Goal: Information Seeking & Learning: Understand process/instructions

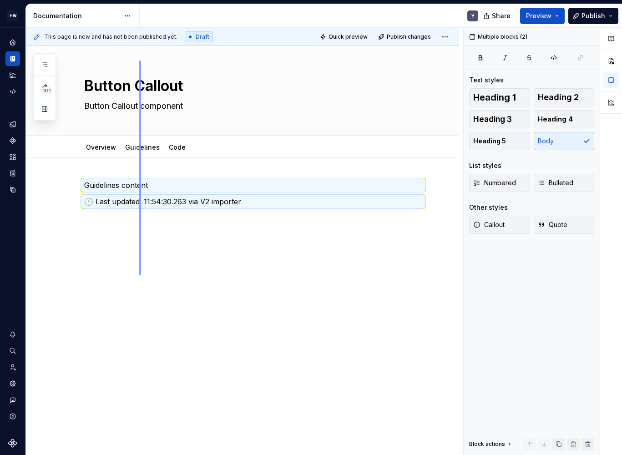
drag, startPoint x: 141, startPoint y: 251, endPoint x: 139, endPoint y: 60, distance: 190.1
click at [139, 60] on div "This page is new and has not been published yet. Draft Quick preview Publish ch…" at bounding box center [244, 241] width 437 height 427
click at [135, 149] on link "Guidelines" at bounding box center [142, 147] width 35 height 8
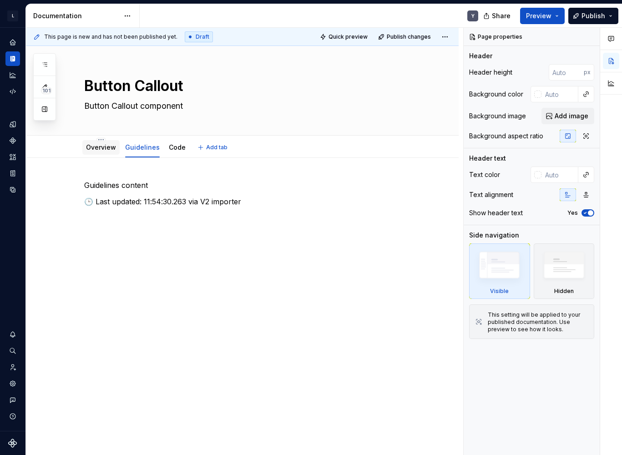
click at [96, 150] on link "Overview" at bounding box center [101, 147] width 30 height 8
click at [174, 151] on div "Code" at bounding box center [177, 147] width 17 height 9
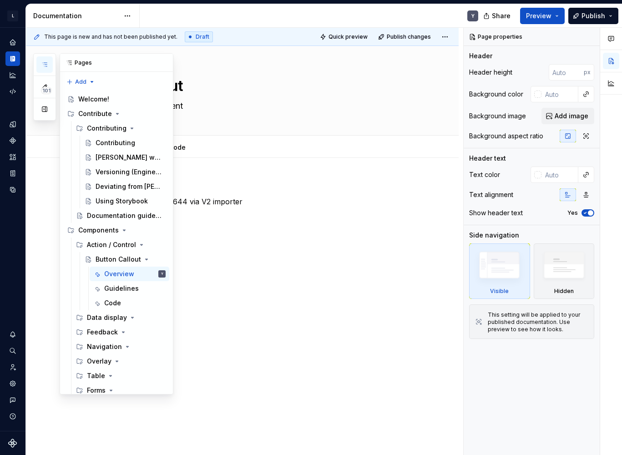
click at [42, 70] on button "button" at bounding box center [44, 64] width 16 height 16
click at [116, 145] on div "Contributing" at bounding box center [115, 142] width 40 height 9
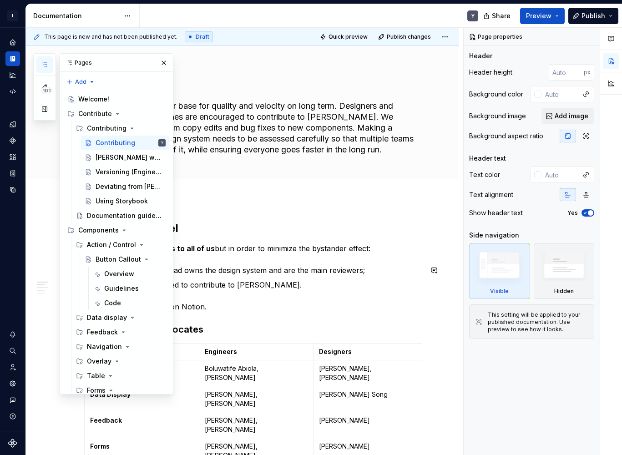
click at [259, 274] on p "Norma Squad owns the design system and are the main reviewers;" at bounding box center [258, 270] width 327 height 11
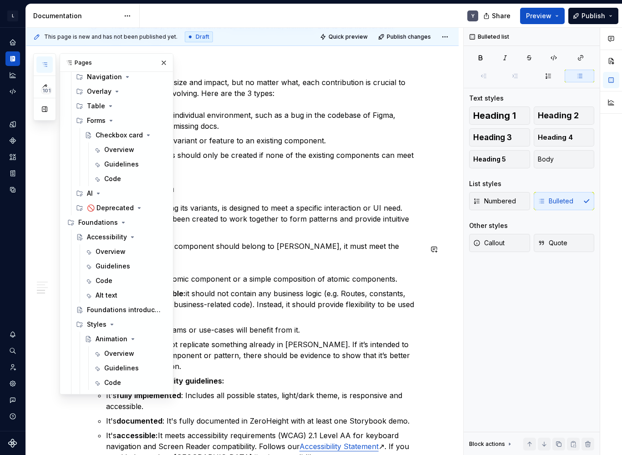
scroll to position [266, 0]
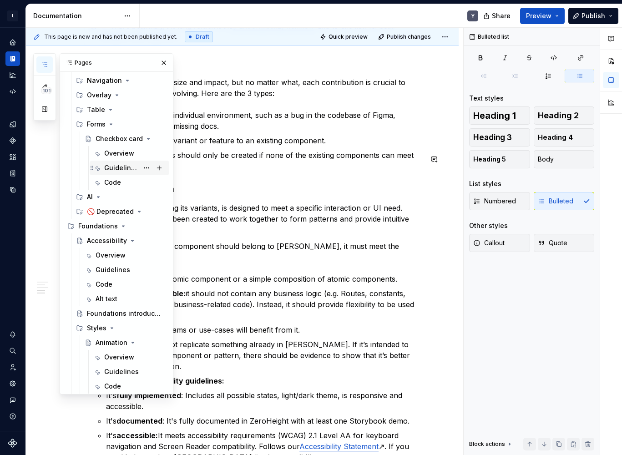
click at [115, 161] on div "Guidelines" at bounding box center [130, 168] width 80 height 15
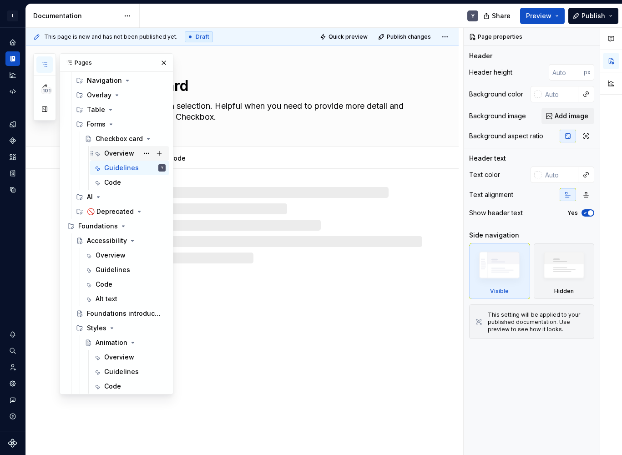
click at [117, 156] on div "Overview" at bounding box center [119, 153] width 30 height 9
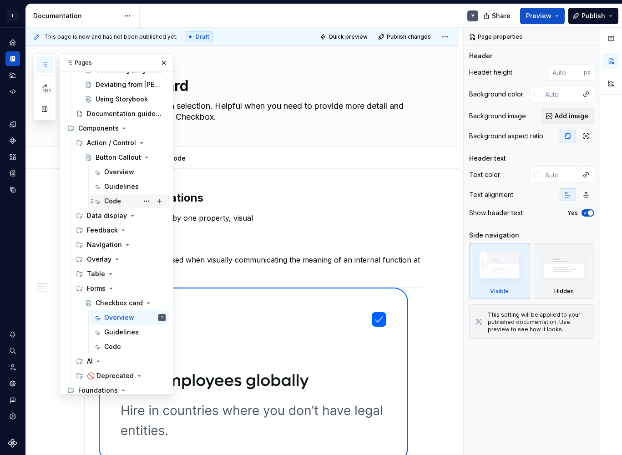
scroll to position [99, 0]
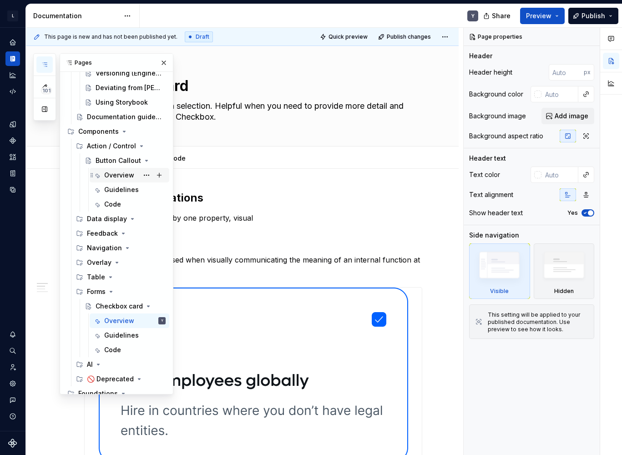
click at [108, 176] on div "Overview" at bounding box center [119, 175] width 30 height 9
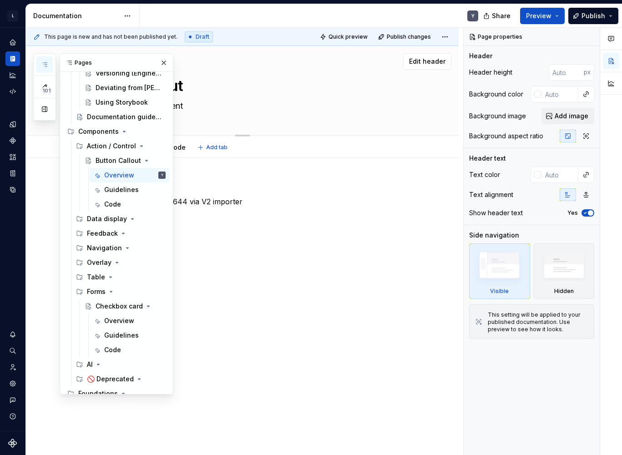
click at [235, 103] on textarea "Button Callout component" at bounding box center [251, 106] width 338 height 15
click at [234, 220] on div "Overview content 🕒 Last updated: 11:54:33.644 via V2 importer" at bounding box center [253, 202] width 338 height 45
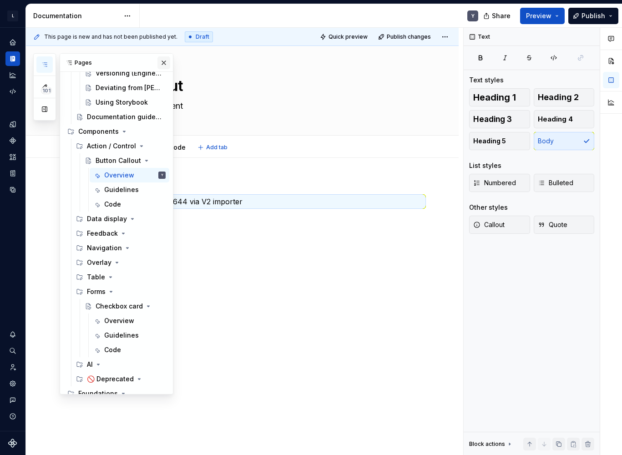
click at [160, 60] on button "button" at bounding box center [163, 62] width 13 height 13
click at [45, 62] on icon "button" at bounding box center [44, 64] width 7 height 7
click at [110, 325] on div "Overview" at bounding box center [119, 320] width 30 height 9
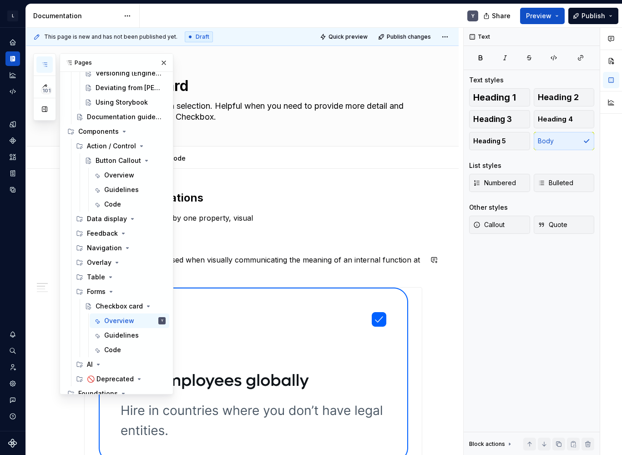
click at [270, 257] on p "A "boxed icon" is to be used when visually communicating the meaning of an inte…" at bounding box center [253, 265] width 338 height 22
click at [44, 55] on div "101" at bounding box center [44, 86] width 23 height 67
click at [44, 61] on icon "button" at bounding box center [44, 64] width 7 height 7
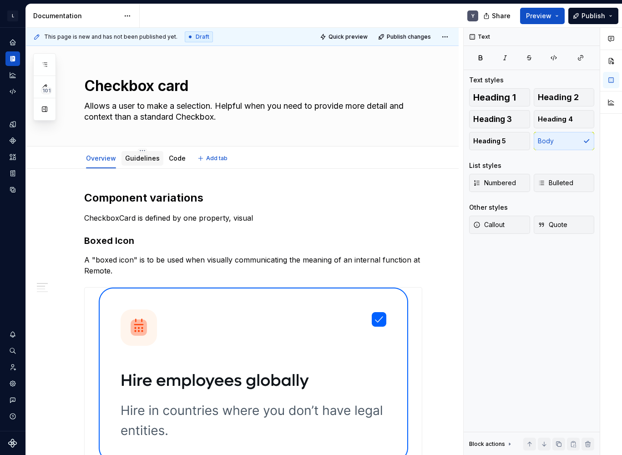
click at [143, 154] on link "Guidelines" at bounding box center [142, 158] width 35 height 8
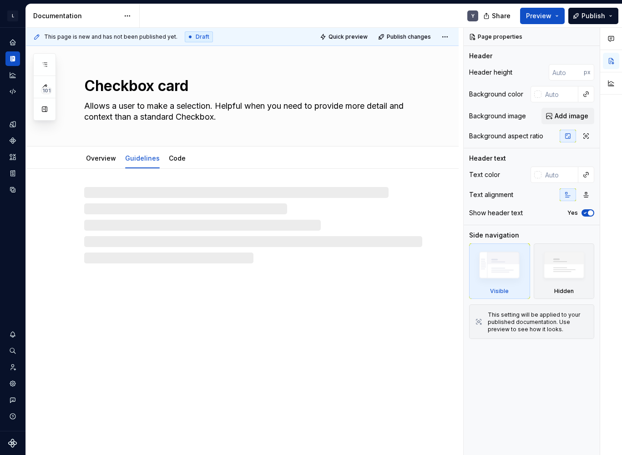
type textarea "*"
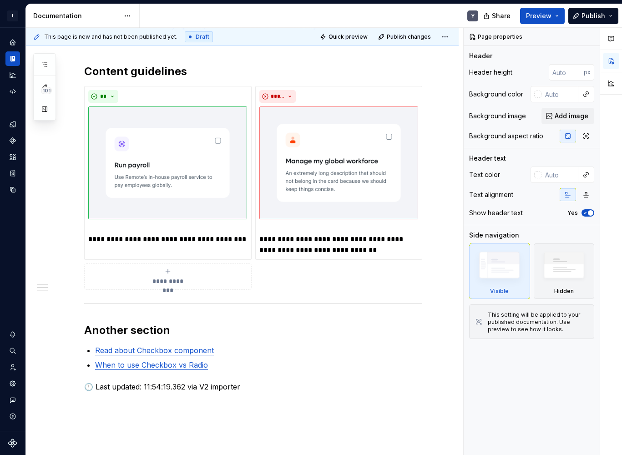
scroll to position [437, 0]
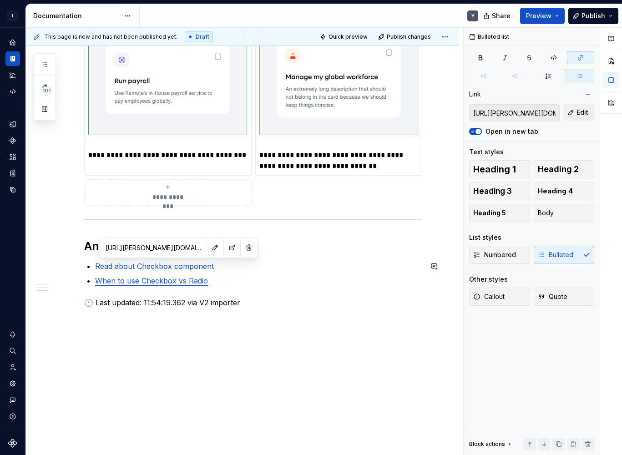
click at [166, 263] on link "Read about Checkbox component" at bounding box center [154, 265] width 119 height 9
drag, startPoint x: 146, startPoint y: 249, endPoint x: 196, endPoint y: 252, distance: 49.7
click at [196, 252] on div "[URL][PERSON_NAME][DOMAIN_NAME]" at bounding box center [178, 247] width 153 height 16
type input "https://norma.remote.com/66fbe436f/v/0/p/440cab-checkbox/b/433676"
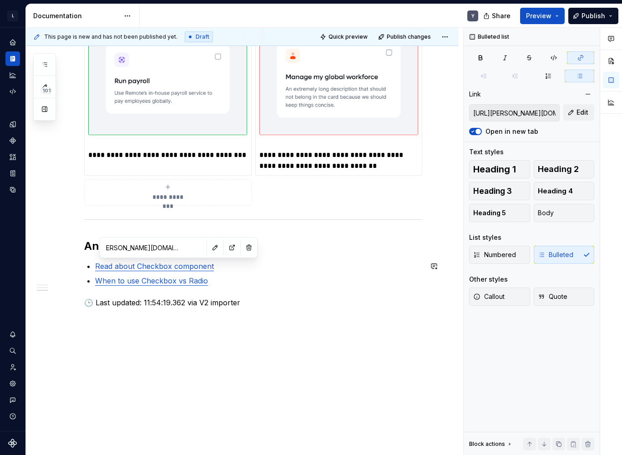
type input "https://norma.remote.com/66fbe436f/v/0/p/440cab-checkbox/b/433676"
click at [148, 278] on link "When to use Checkbox vs Radio" at bounding box center [151, 280] width 113 height 9
click at [137, 263] on input "https://norma.remote.com/66fbe436f/v/0/p/440cab-checkbox/b/433676" at bounding box center [136, 262] width 103 height 16
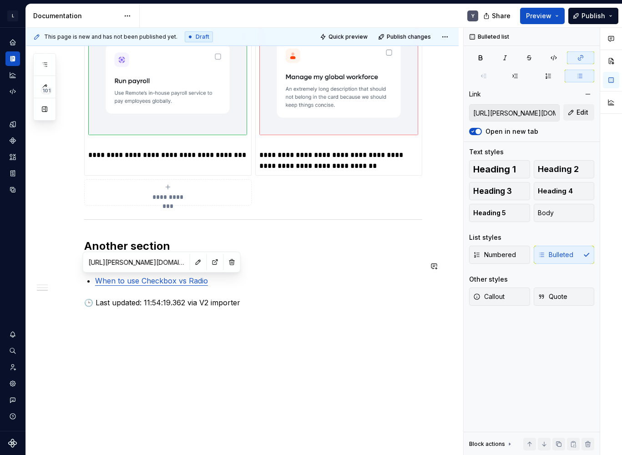
click at [137, 263] on input "https://norma.remote.com/66fbe436f/v/0/p/440cab-checkbox/b/433676" at bounding box center [136, 262] width 103 height 16
click at [248, 302] on p "🕒 Last updated: 11:54:19.362 via V2 importer" at bounding box center [253, 302] width 338 height 11
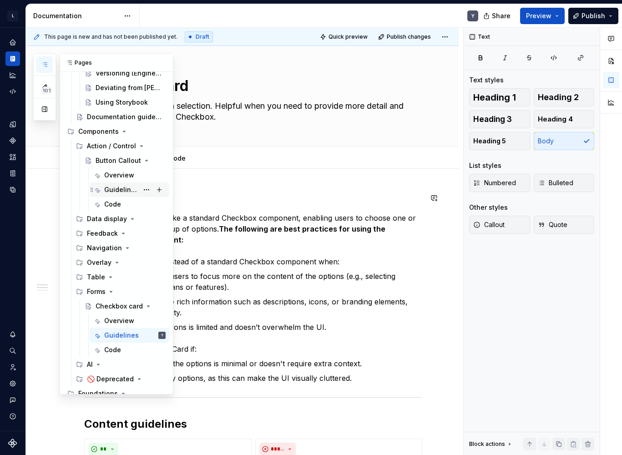
click at [117, 191] on div "Guidelines" at bounding box center [121, 189] width 34 height 9
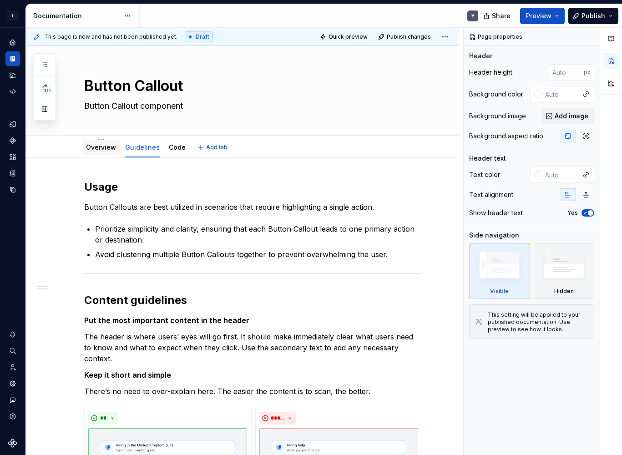
click at [101, 148] on link "Overview" at bounding box center [101, 147] width 30 height 8
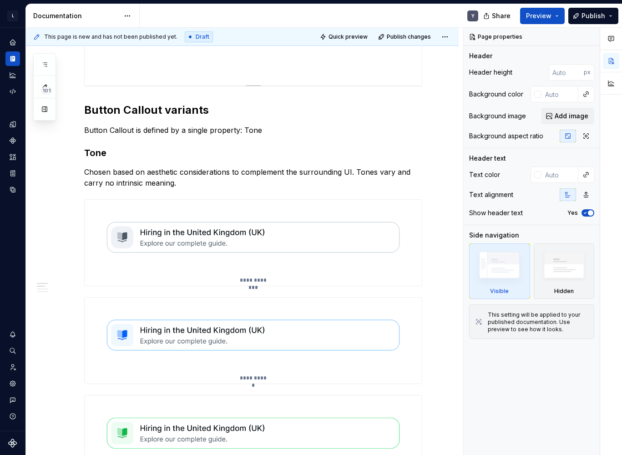
scroll to position [300, 0]
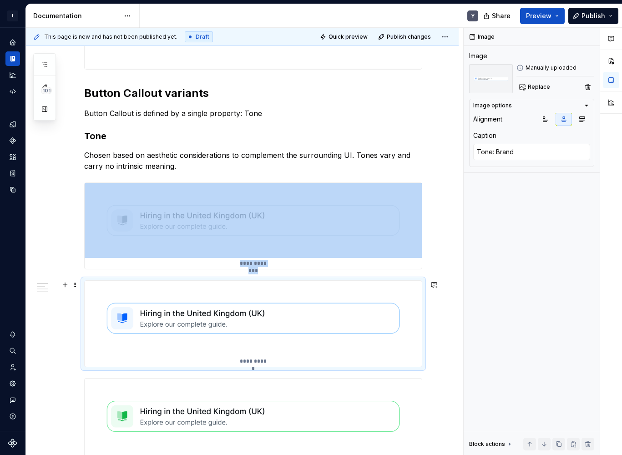
type textarea "*"
type textarea "Tone: Green"
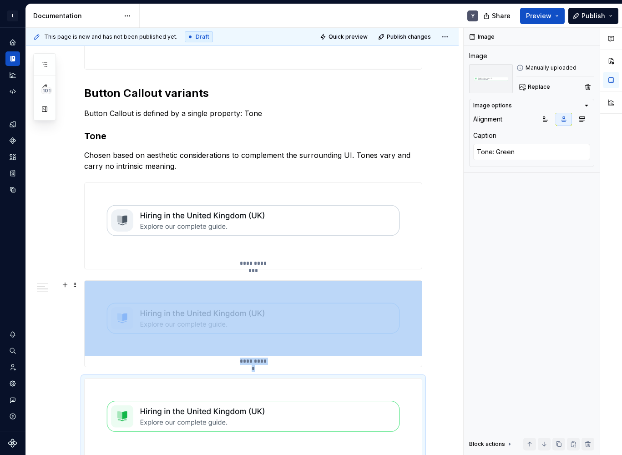
scroll to position [396, 0]
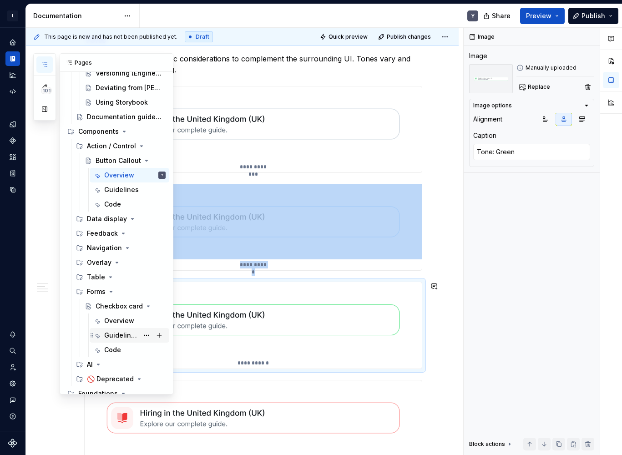
click at [112, 335] on div "Guidelines" at bounding box center [121, 335] width 34 height 9
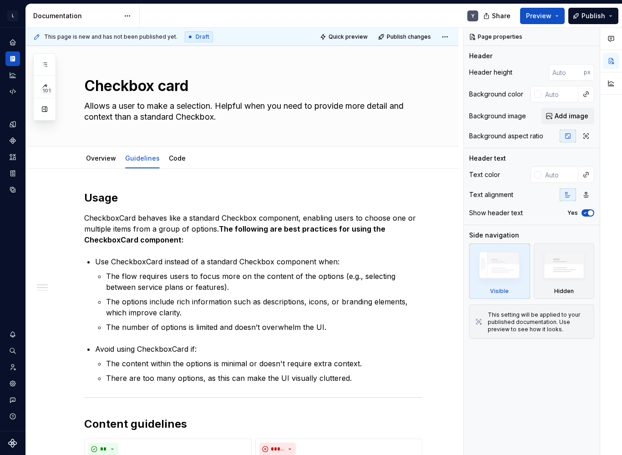
type textarea "*"
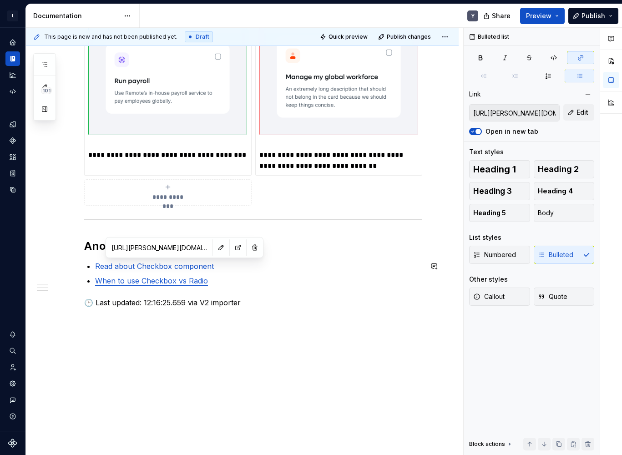
click at [173, 263] on link "Read about Checkbox component" at bounding box center [154, 265] width 119 height 9
type input "https://norma.remote.com/66fbe436f/v/0/p/440cab-checkbox/b/433676"
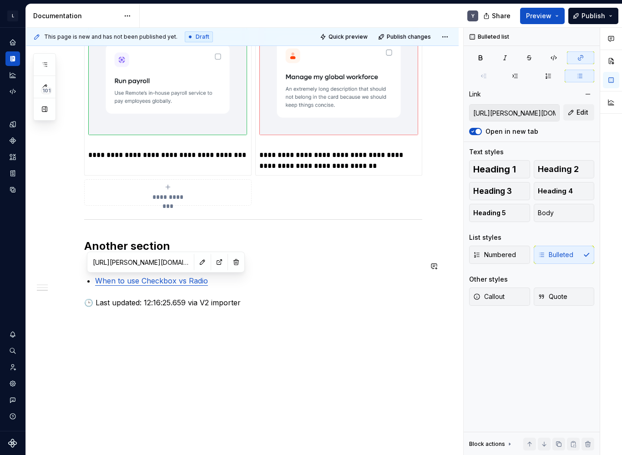
click at [153, 278] on link "When to use Checkbox vs Radio" at bounding box center [151, 280] width 113 height 9
click at [134, 261] on input "https://norma.remote.com/66fbe436f/v/0/p/440cab-checkbox/b/433676" at bounding box center [140, 262] width 103 height 16
type textarea "*"
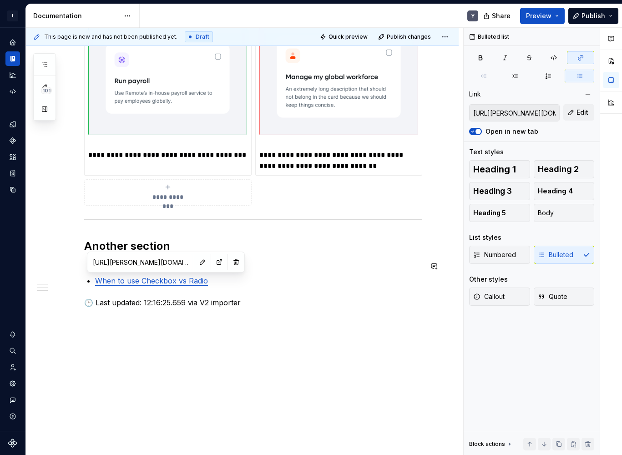
click at [133, 274] on ul "Read about Checkbox component When to use Checkbox vs Radio" at bounding box center [258, 273] width 327 height 25
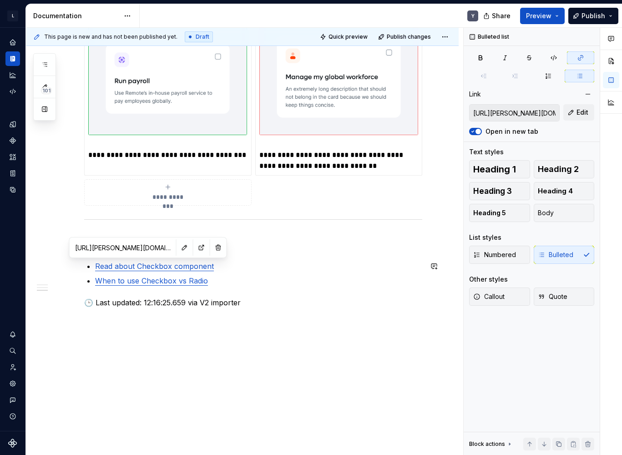
click at [137, 265] on link "Read about Checkbox component" at bounding box center [154, 265] width 119 height 9
type input "https://norma.remote.com/66fbe436f/v/0/p/440cab-checkbox/b/433676"
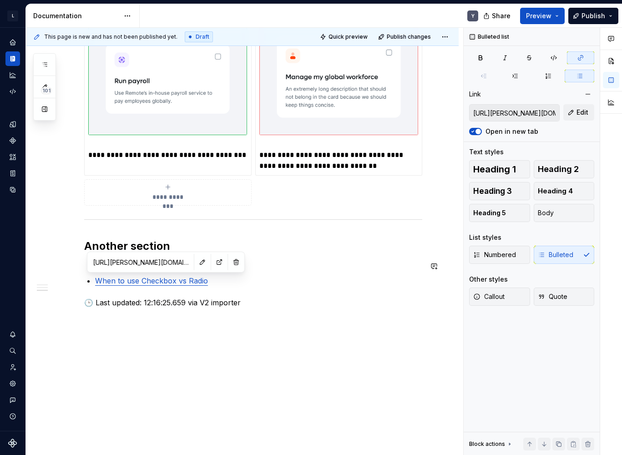
click at [152, 282] on link "When to use Checkbox vs Radio" at bounding box center [151, 280] width 113 height 9
click at [138, 324] on div "**********" at bounding box center [242, 93] width 432 height 723
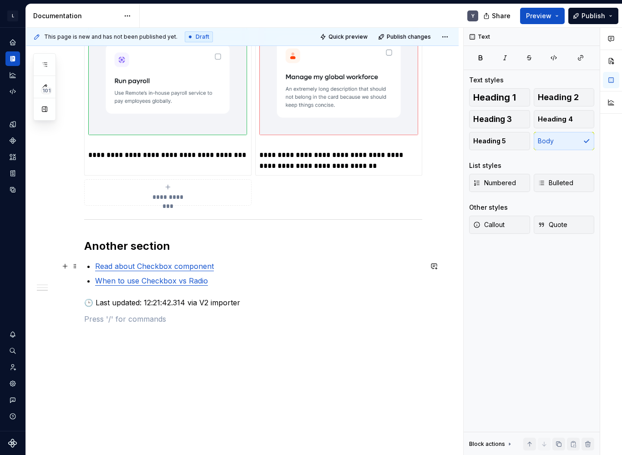
click at [129, 264] on link "Read about Checkbox component" at bounding box center [154, 265] width 119 height 9
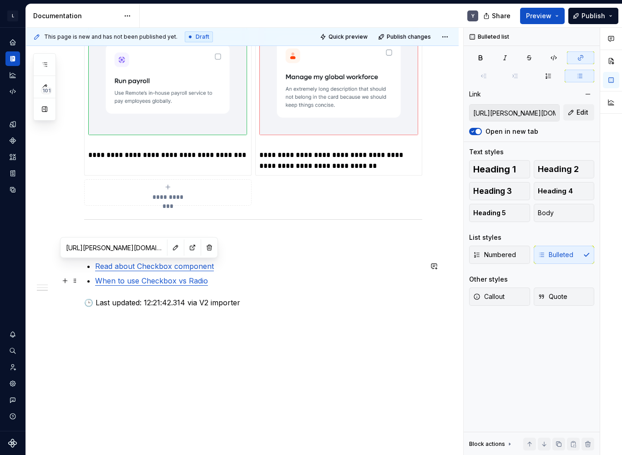
type input "https://norma.remote.com/66fbe436f/v/0/p/440cab-checkbox/b/433676"
click at [129, 281] on link "When to use Checkbox vs Radio" at bounding box center [151, 280] width 113 height 9
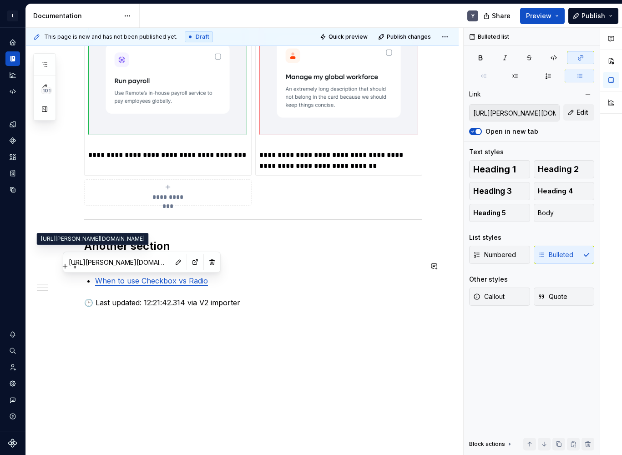
click at [110, 262] on input "https://norma.remote.com/66fbe436f/v/0/p/440cab-checkbox/b/433676" at bounding box center [116, 262] width 103 height 16
click at [114, 263] on input "https://norma.remote.com/66fbe436f/v/0/p/440cab-checkbox/b/433676" at bounding box center [116, 262] width 103 height 16
click at [138, 323] on p at bounding box center [253, 318] width 338 height 11
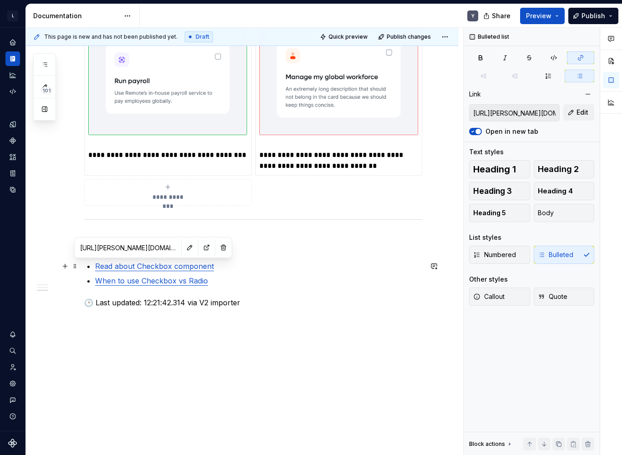
click at [140, 267] on link "Read about Checkbox component" at bounding box center [154, 265] width 119 height 9
type textarea "*"
type input "https://norma.remote.com/66fbe436f/v/0/p/440cab-checkbox/b/433676"
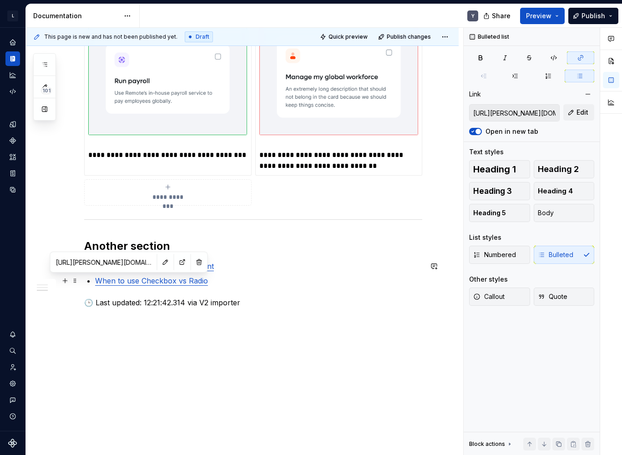
click at [117, 281] on link "When to use Checkbox vs Radio" at bounding box center [151, 280] width 113 height 9
click at [137, 303] on p "🕒 Last updated: 12:21:42.314 via V2 importer" at bounding box center [253, 302] width 338 height 11
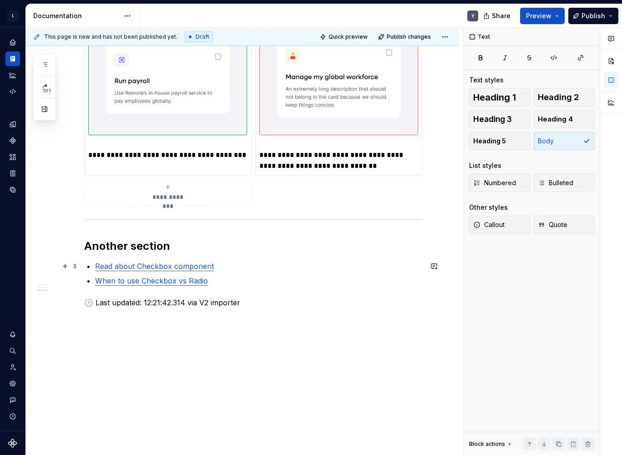
click at [155, 268] on link "Read about Checkbox component" at bounding box center [154, 265] width 119 height 9
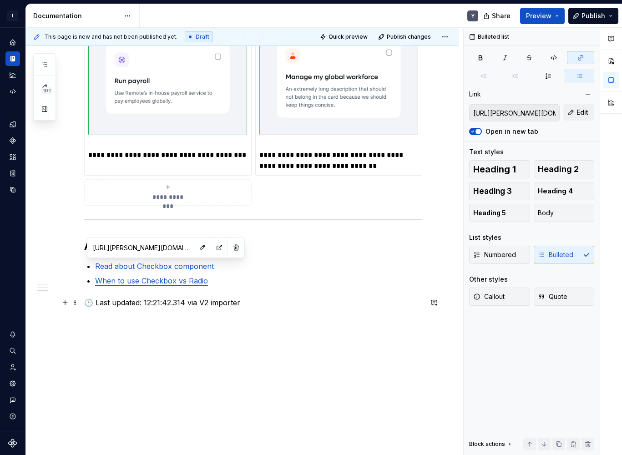
click at [159, 300] on p "🕒 Last updated: 12:21:42.314 via V2 importer" at bounding box center [253, 302] width 338 height 11
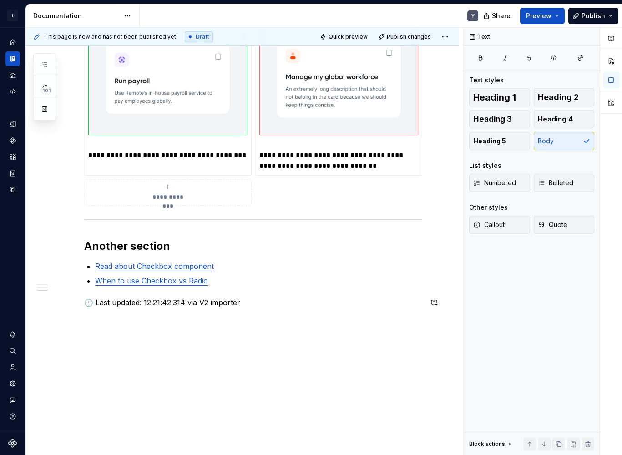
click at [156, 283] on link "When to use Checkbox vs Radio" at bounding box center [151, 280] width 113 height 9
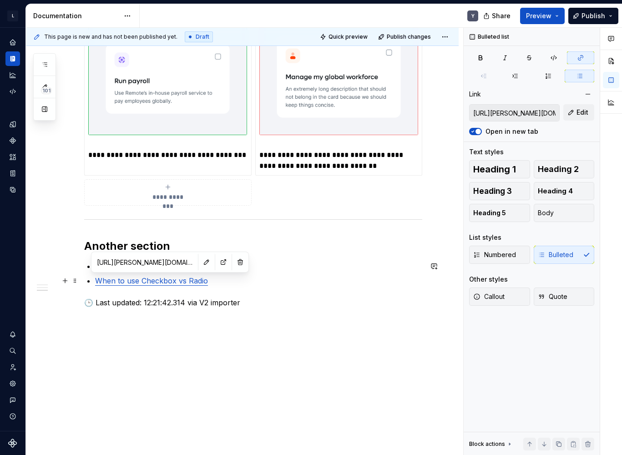
click at [156, 303] on p "🕒 Last updated: 12:21:42.314 via V2 importer" at bounding box center [253, 302] width 338 height 11
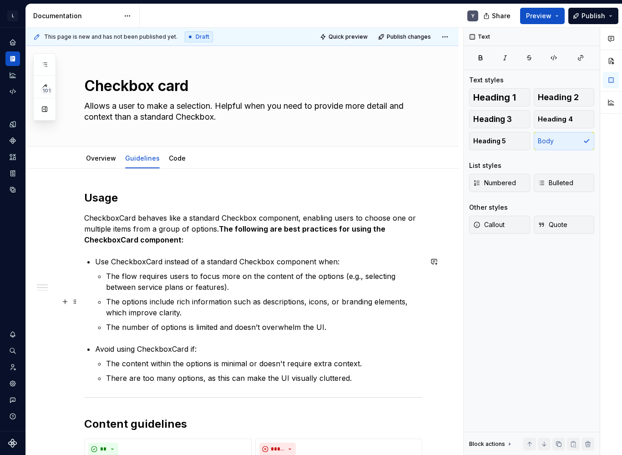
scroll to position [453, 0]
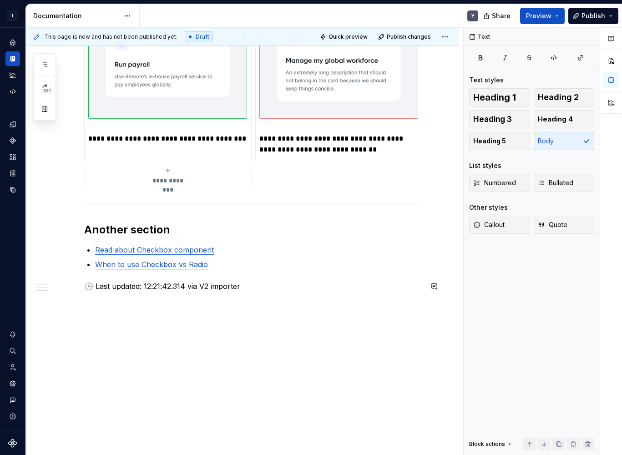
click at [203, 306] on p at bounding box center [253, 302] width 338 height 11
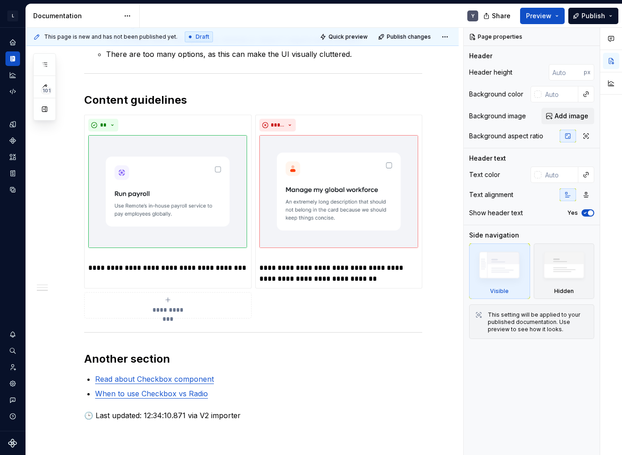
scroll to position [437, 0]
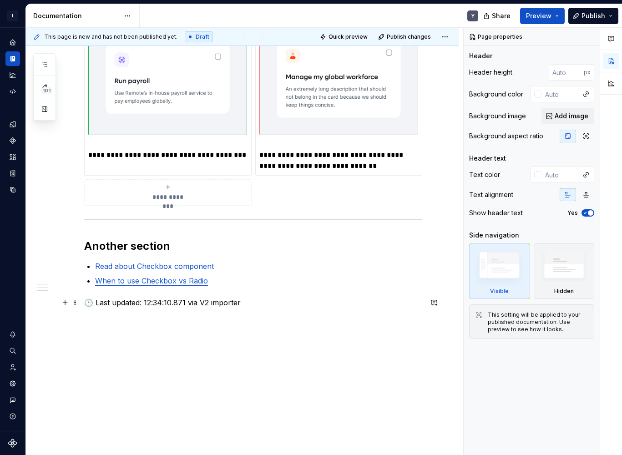
click at [246, 303] on p "🕒 Last updated: 12:34:10.871 via V2 importer" at bounding box center [253, 302] width 338 height 11
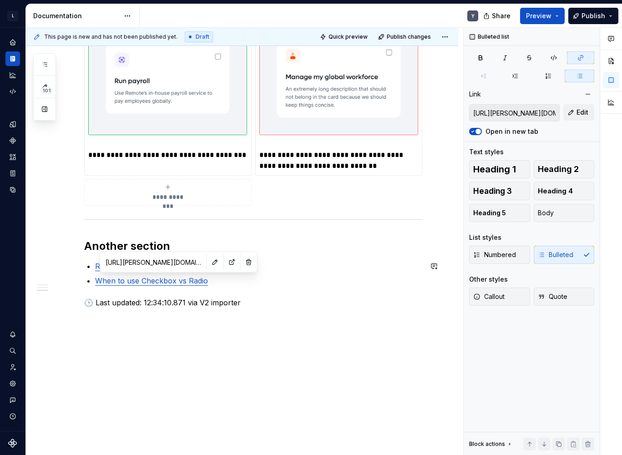
click at [165, 278] on link "When to use Checkbox vs Radio" at bounding box center [151, 280] width 113 height 9
click at [127, 300] on p "🕒 Last updated: 12:34:10.871 via V2 importer" at bounding box center [253, 302] width 338 height 11
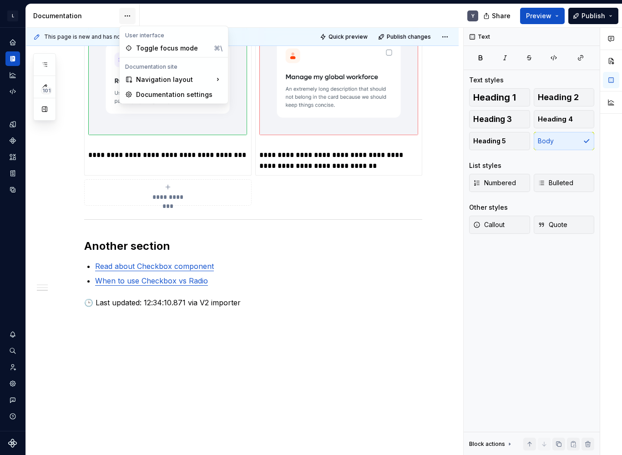
click at [126, 20] on html "L Remote.com Y Design system data Documentation Y Share Preview Publish 101 Pag…" at bounding box center [311, 227] width 622 height 455
click at [149, 96] on div "Documentation settings" at bounding box center [179, 94] width 86 height 9
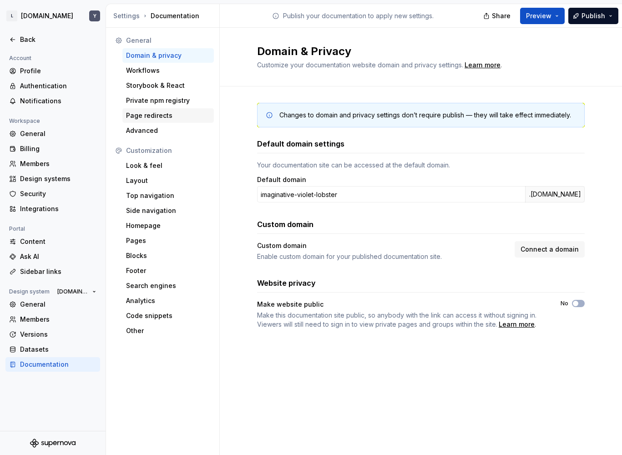
click at [165, 112] on div "Page redirects" at bounding box center [168, 115] width 84 height 9
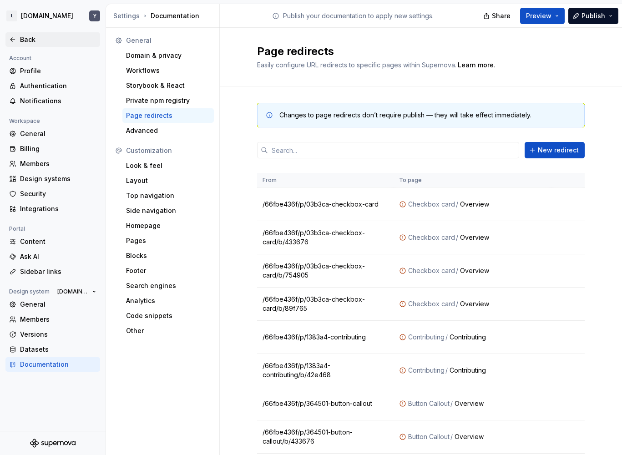
click at [28, 45] on div "Back" at bounding box center [52, 39] width 95 height 15
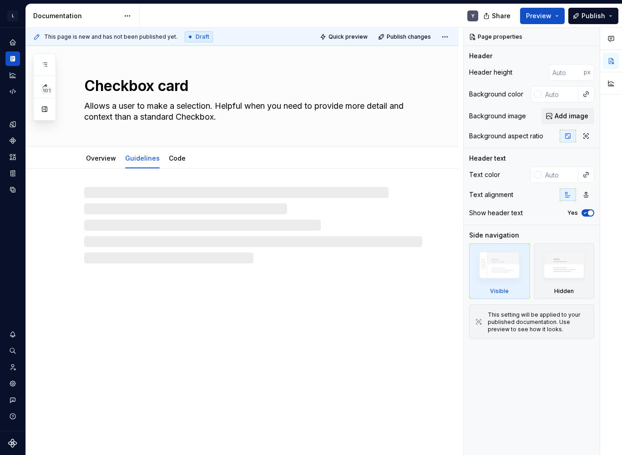
type textarea "*"
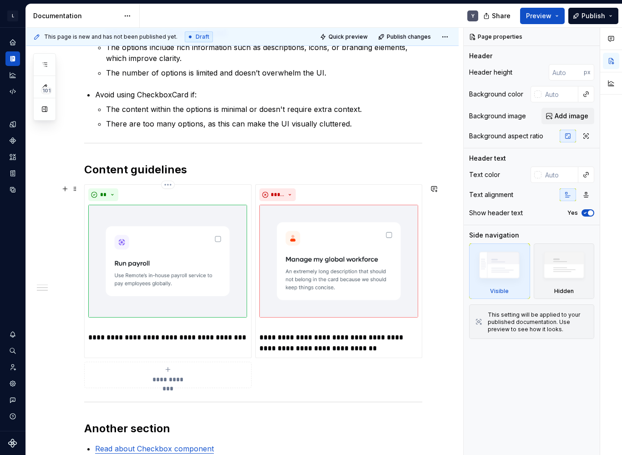
scroll to position [437, 0]
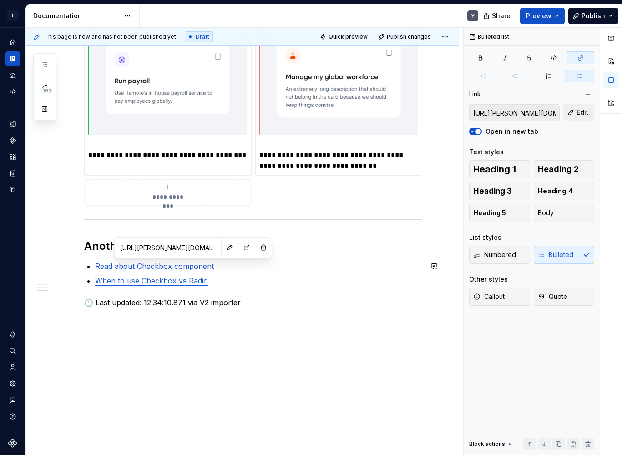
click at [184, 265] on link "Read about Checkbox component" at bounding box center [154, 265] width 119 height 9
type input "https://norma.remote.com/66fbe436f/v/0/p/440cab-checkbox/b/433676"
click at [125, 280] on link "When to use Checkbox vs Radio" at bounding box center [151, 280] width 113 height 9
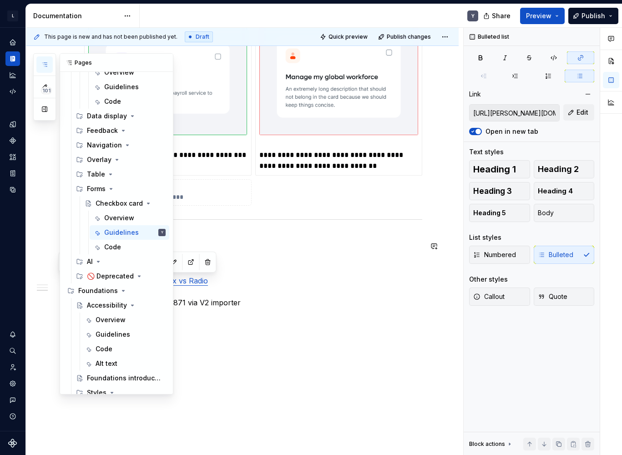
scroll to position [197, 0]
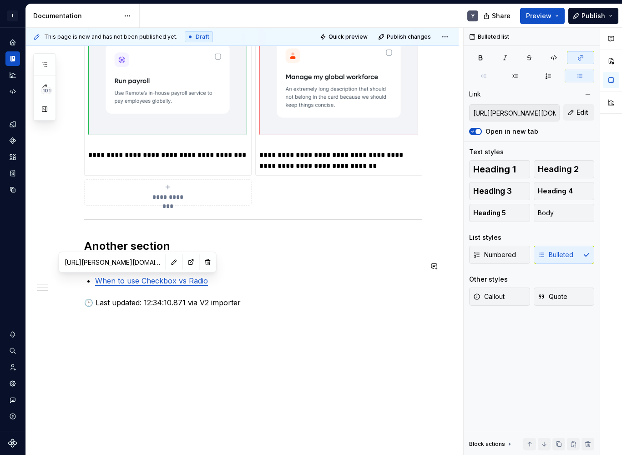
click at [231, 294] on div "**********" at bounding box center [253, 31] width 338 height 554
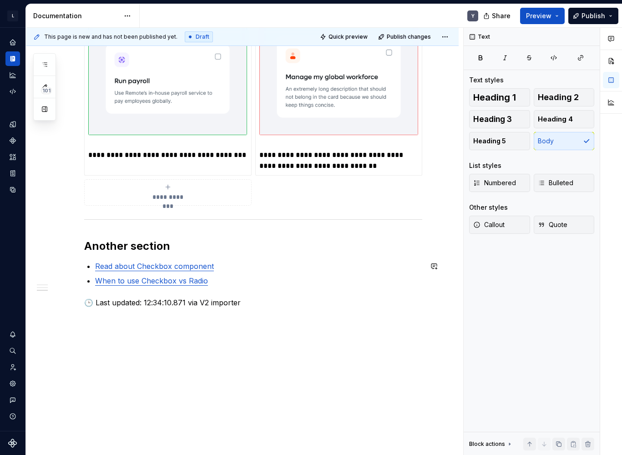
click at [220, 277] on p "When to use Checkbox vs Radio" at bounding box center [258, 280] width 327 height 11
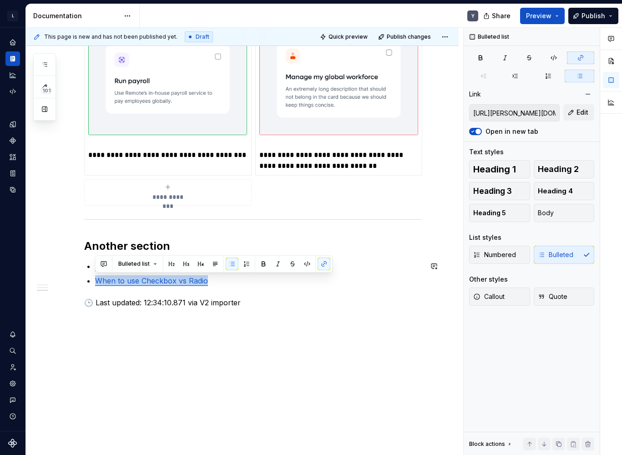
copy link "When to use Checkbox vs Radio"
click at [190, 293] on div "**********" at bounding box center [253, 31] width 338 height 554
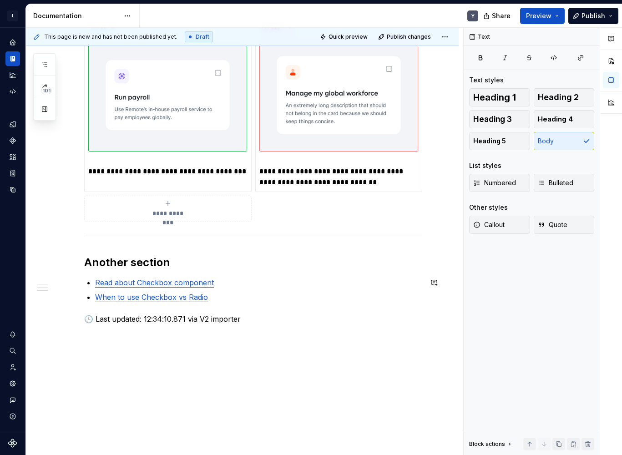
scroll to position [437, 0]
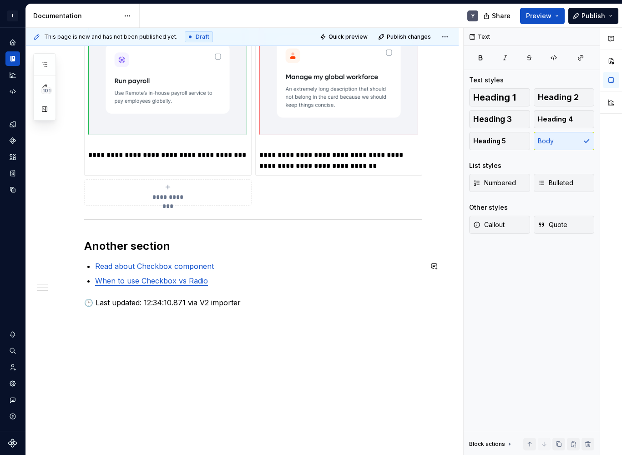
type textarea "*"
click at [183, 356] on div "**********" at bounding box center [242, 93] width 432 height 723
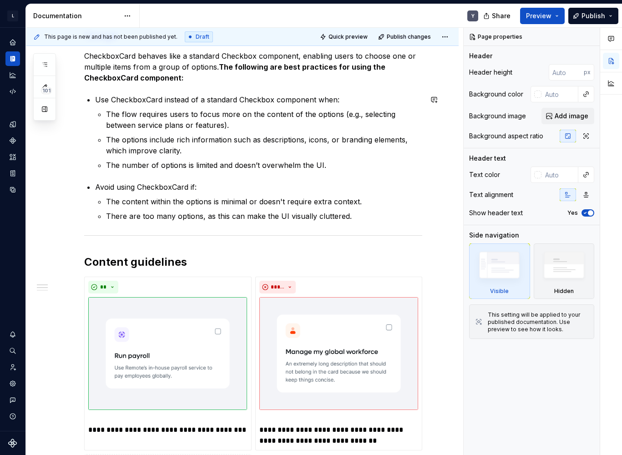
scroll to position [453, 0]
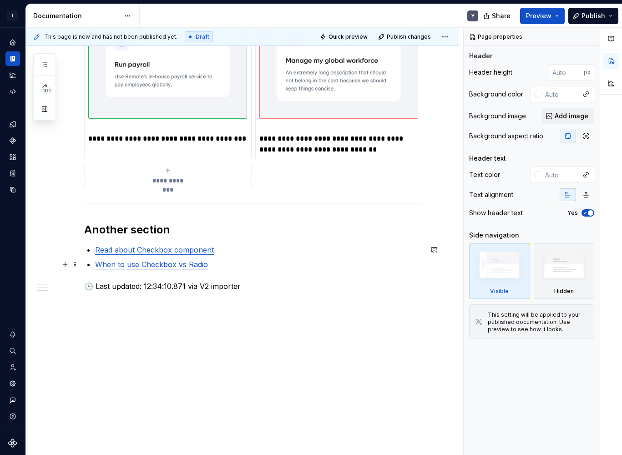
type textarea "*"
click at [161, 266] on link "When to use Checkbox vs Radio" at bounding box center [151, 264] width 113 height 9
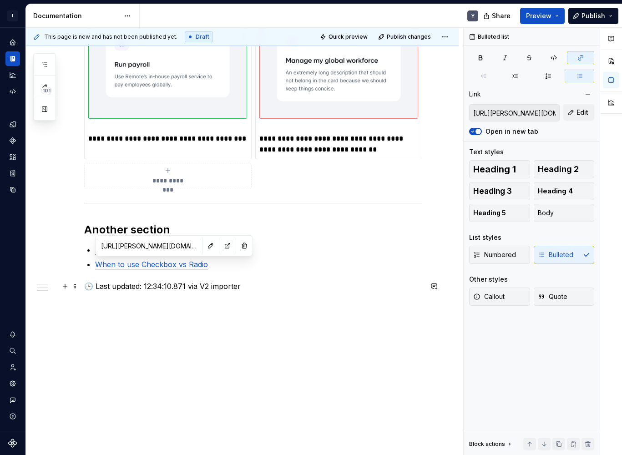
type input "[URL][PERSON_NAME][DOMAIN_NAME]"
type textarea "*"
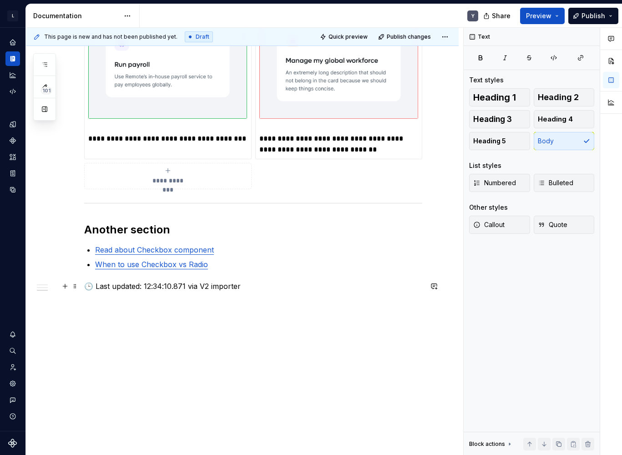
click at [158, 284] on p "🕒 Last updated: 12:34:10.871 via V2 importer" at bounding box center [253, 286] width 338 height 11
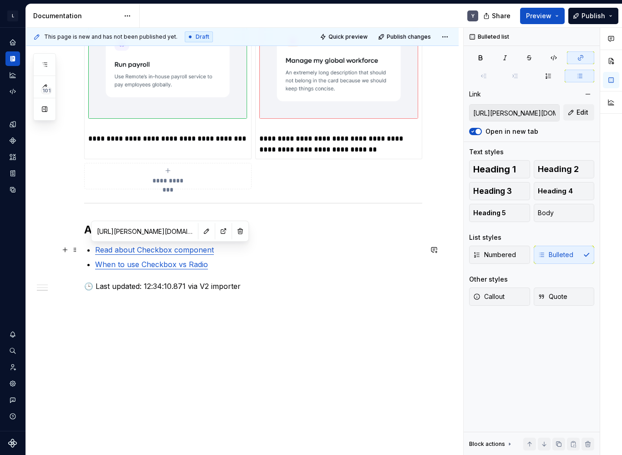
click at [158, 255] on p "Read about Checkbox component" at bounding box center [258, 249] width 327 height 11
type input "https://norma.remote.com/66fbe436f/v/0/p/440cab-checkbox/b/433676"
type input "[URL][PERSON_NAME][DOMAIN_NAME]"
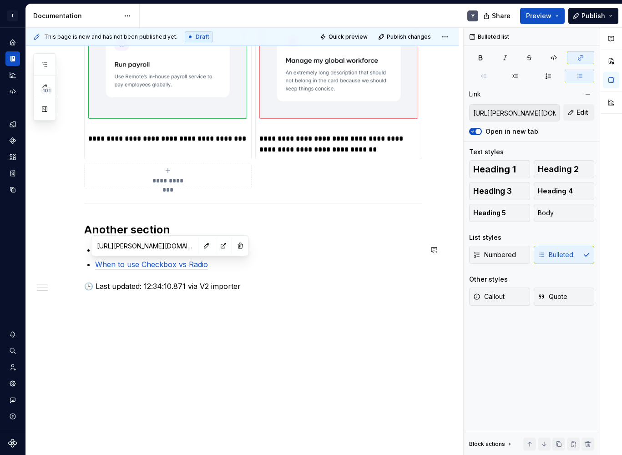
type input "[URL][PERSON_NAME][DOMAIN_NAME]"
type input "https://norma.remote.com/66fbe436f/v/0/p/440cab-checkbox/b/433676"
type input "[URL][PERSON_NAME][DOMAIN_NAME]"
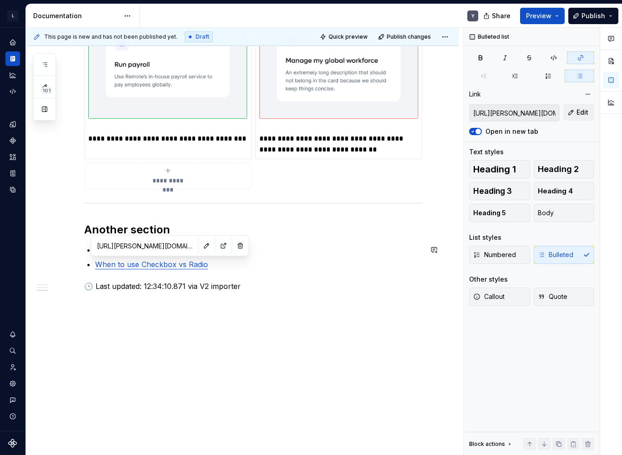
type input "[URL][PERSON_NAME][DOMAIN_NAME]"
type input "https://norma.remote.com/66fbe436f/v/0/p/440cab-checkbox/b/433676"
type input "[URL][PERSON_NAME][DOMAIN_NAME]"
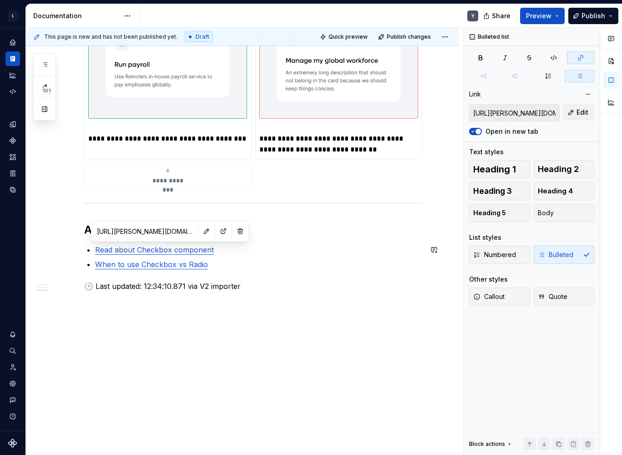
type input "https://norma.remote.com/66fbe436f/v/0/p/440cab-checkbox/b/433676"
type input "[URL][PERSON_NAME][DOMAIN_NAME]"
type input "https://norma.remote.com/66fbe436f/v/0/p/440cab-checkbox/b/433676"
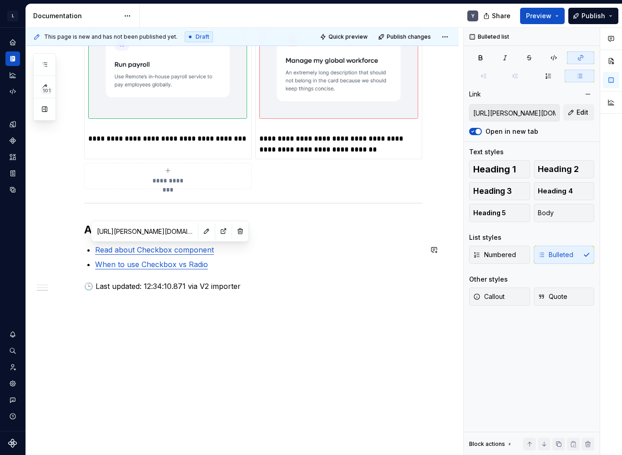
type input "https://norma.remote.com/66fbe436f/v/0/p/440cab-checkbox/b/433676"
type input "[URL][PERSON_NAME][DOMAIN_NAME]"
type input "https://norma.remote.com/66fbe436f/v/0/p/440cab-checkbox/b/433676"
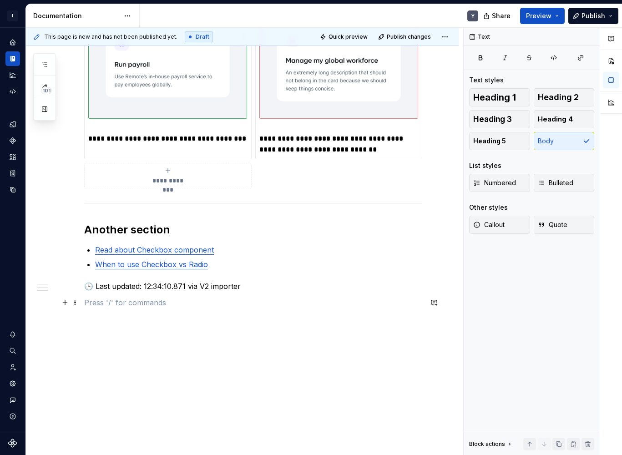
click at [193, 301] on p at bounding box center [253, 302] width 338 height 11
type textarea "*"
click at [164, 286] on p "🕒 Last updated: 12:34:10.871 via V2 importer" at bounding box center [253, 286] width 338 height 11
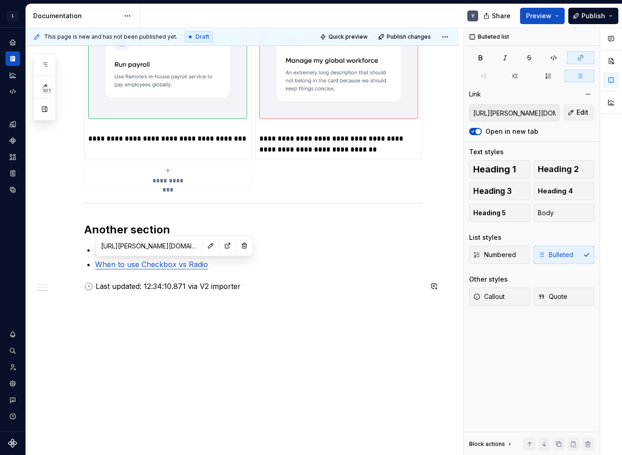
type input "[URL][PERSON_NAME][DOMAIN_NAME]"
type input "https://norma.remote.com/66fbe436f/v/0/p/440cab-checkbox/b/433676"
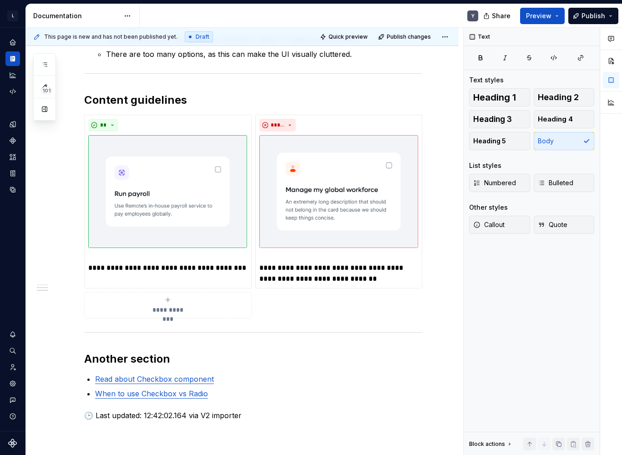
scroll to position [437, 0]
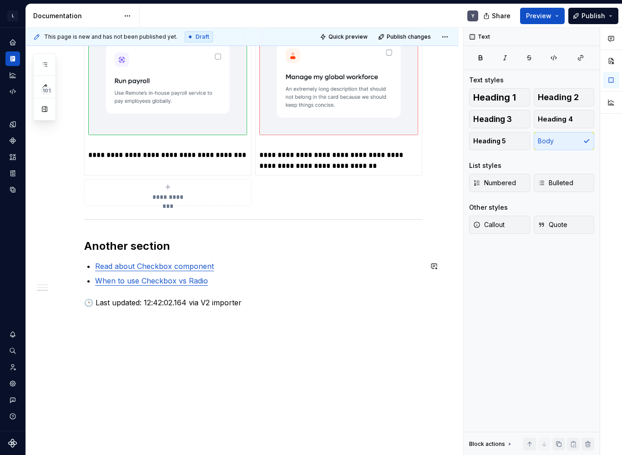
click at [159, 259] on div "**********" at bounding box center [253, 31] width 338 height 554
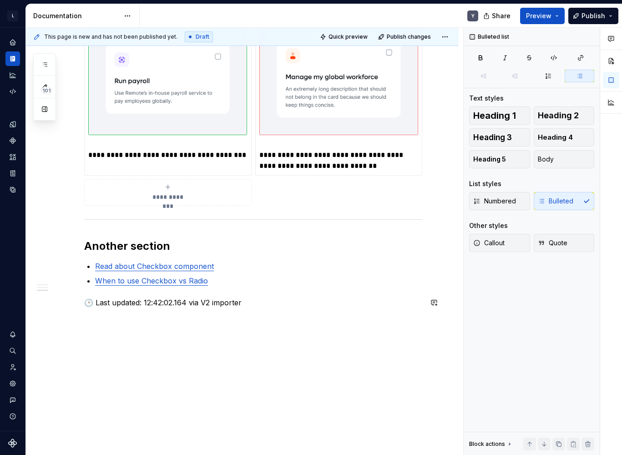
click at [162, 316] on div "**********" at bounding box center [253, 36] width 338 height 565
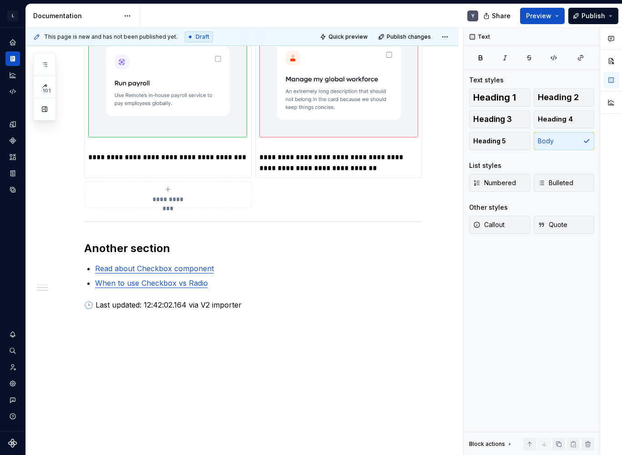
scroll to position [436, 0]
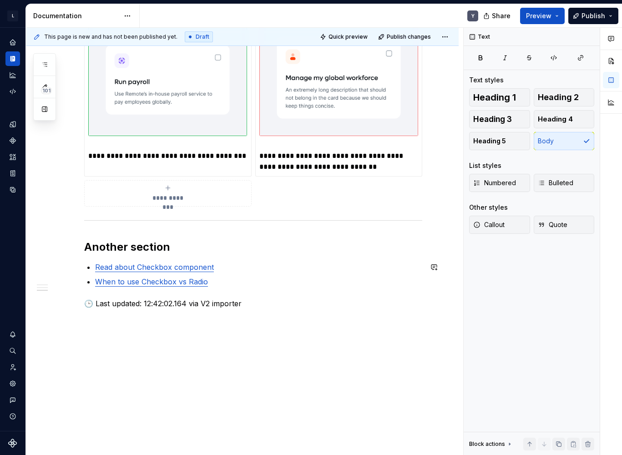
click at [157, 277] on link "When to use Checkbox vs Radio" at bounding box center [151, 281] width 113 height 9
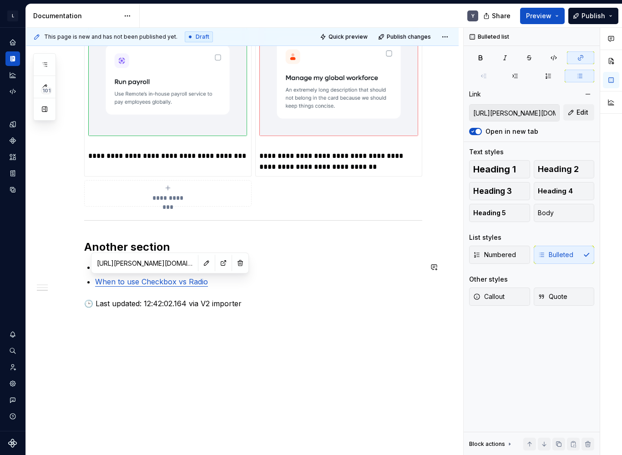
click at [121, 263] on input "https://norma.remote.com/66fbe436f/v/0/p/440cab-checkbox/b/433676" at bounding box center [144, 263] width 103 height 16
type textarea "*"
click at [194, 300] on p "🕒 Last updated: 12:42:02.164 via V2 importer" at bounding box center [253, 303] width 338 height 11
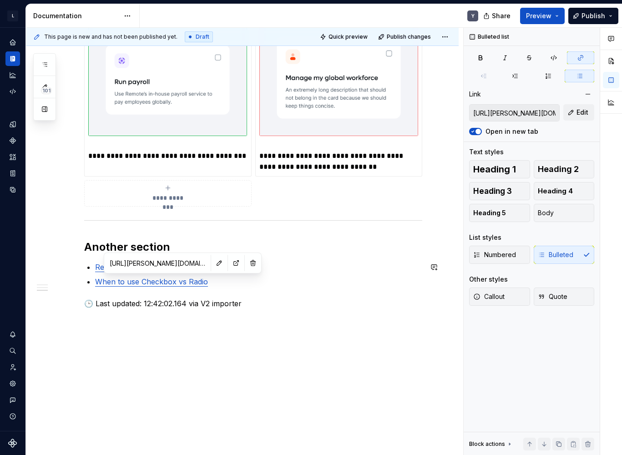
click at [171, 285] on link "When to use Checkbox vs Radio" at bounding box center [151, 281] width 113 height 9
type input "[URL][PERSON_NAME][DOMAIN_NAME]"
type input "https://norma.remote.com/66fbe436f/v/0/p/440cab-checkbox/b/433676"
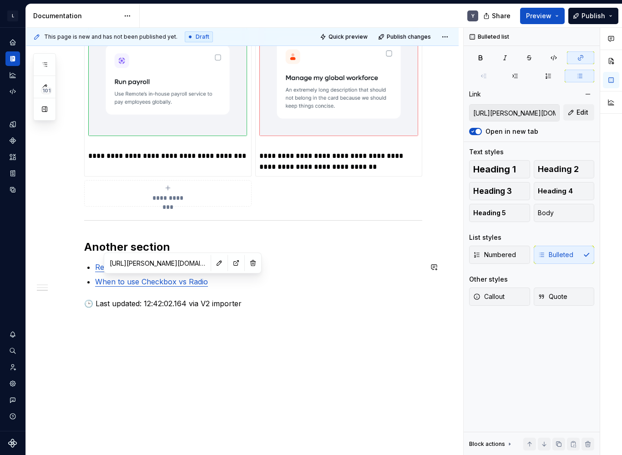
type textarea "*"
click at [241, 299] on p "🕒 Last updated: 12:42:02.164 via V2 importer" at bounding box center [253, 303] width 338 height 11
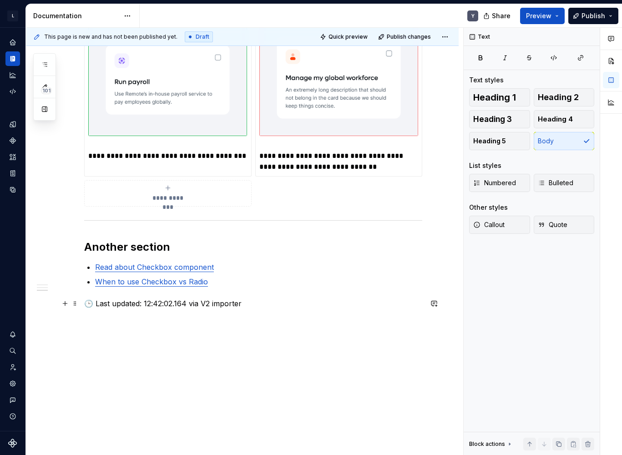
click at [241, 306] on p "🕒 Last updated: 12:42:02.164 via V2 importer" at bounding box center [253, 303] width 338 height 11
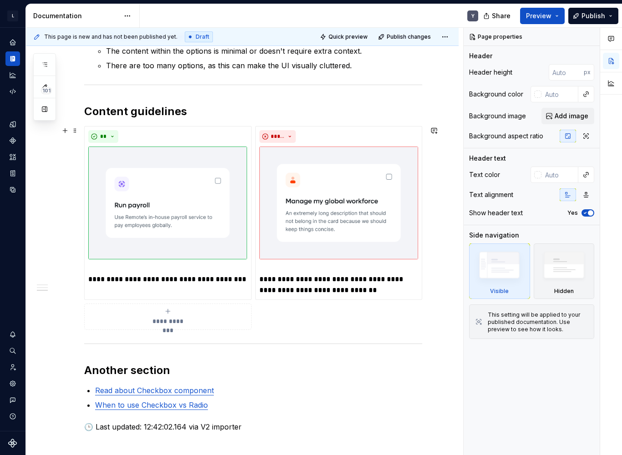
scroll to position [437, 0]
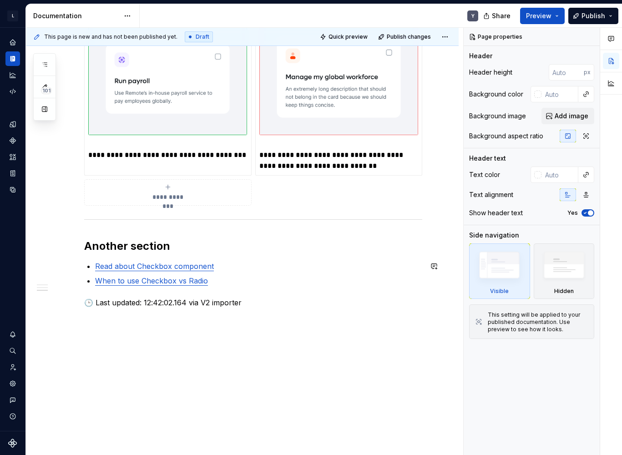
click at [166, 268] on link "Read about Checkbox component" at bounding box center [154, 265] width 119 height 9
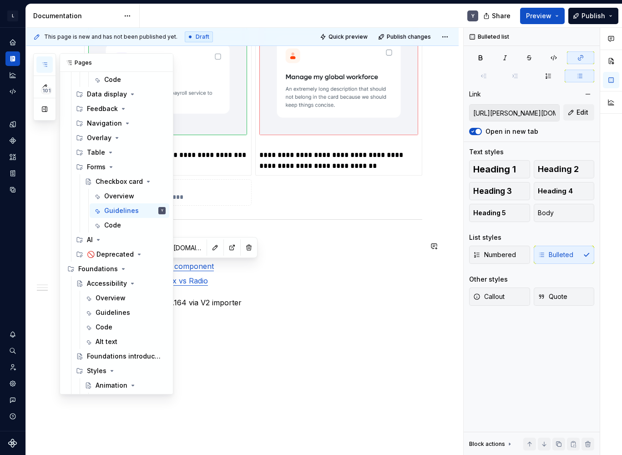
scroll to position [227, 0]
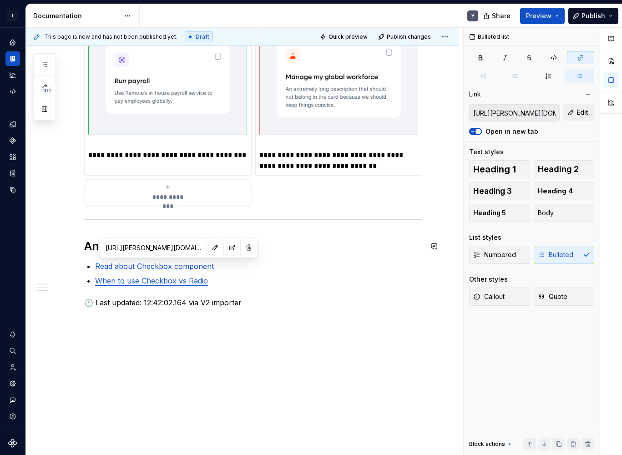
type textarea "*"
